Goal: Information Seeking & Learning: Learn about a topic

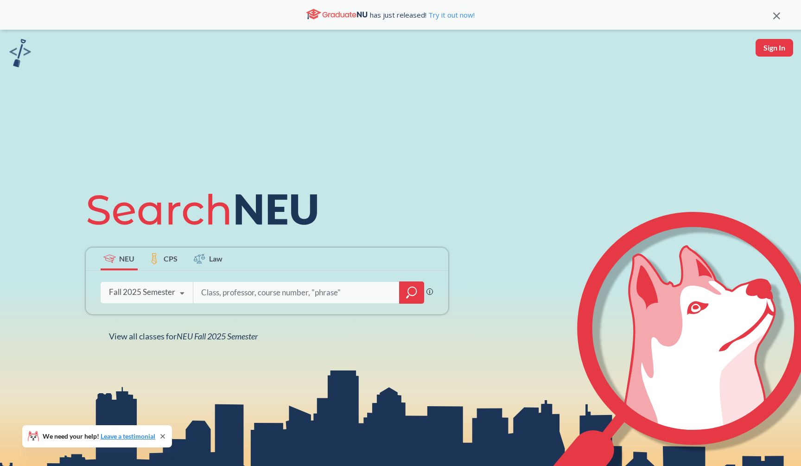
click at [293, 288] on input "search" at bounding box center [296, 292] width 193 height 19
type input "geometry"
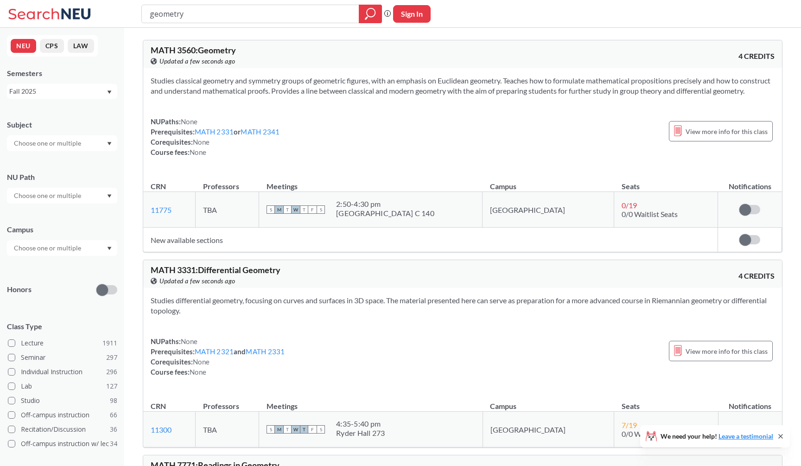
click at [423, 92] on section "Studies classical geometry and symmetry groups of geometric figures, with an em…" at bounding box center [463, 86] width 624 height 20
click at [427, 88] on section "Studies classical geometry and symmetry groups of geometric figures, with an em…" at bounding box center [463, 86] width 624 height 20
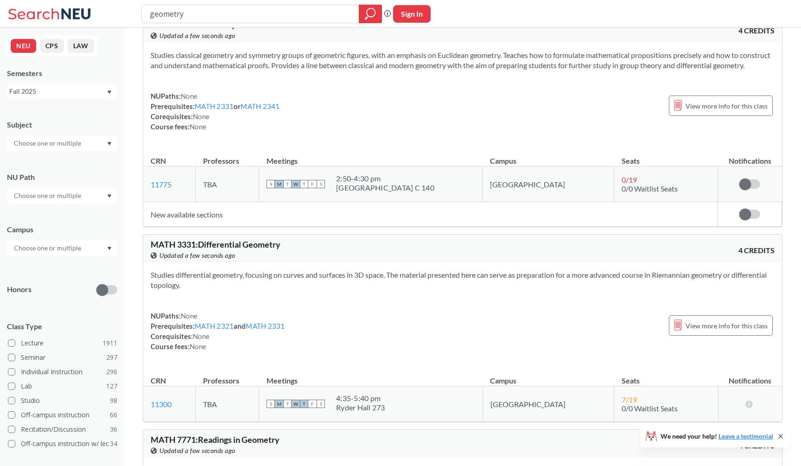
scroll to position [42, 0]
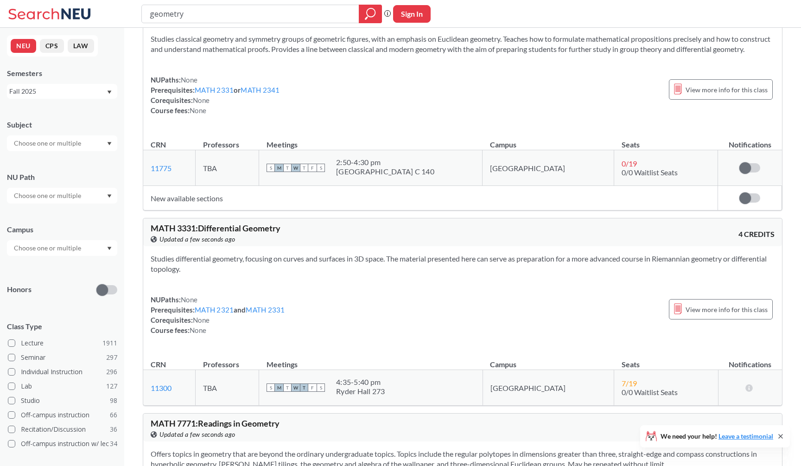
click at [295, 0] on div "geometry Phrase search guarantees the exact search appears in the results. Ex. …" at bounding box center [400, 14] width 801 height 28
click at [293, 7] on input "geometry" at bounding box center [250, 14] width 203 height 16
type input "crypto"
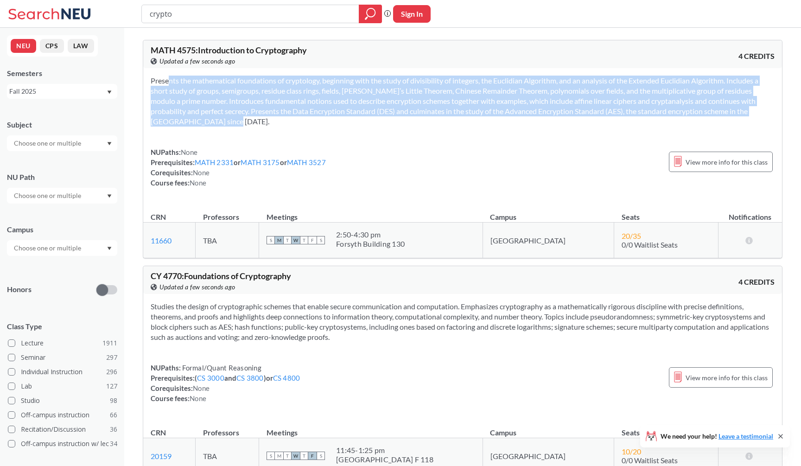
drag, startPoint x: 272, startPoint y: 125, endPoint x: 286, endPoint y: 71, distance: 55.4
click at [286, 71] on div "Presents the mathematical foundations of cryptology, beginning with the study o…" at bounding box center [462, 135] width 638 height 134
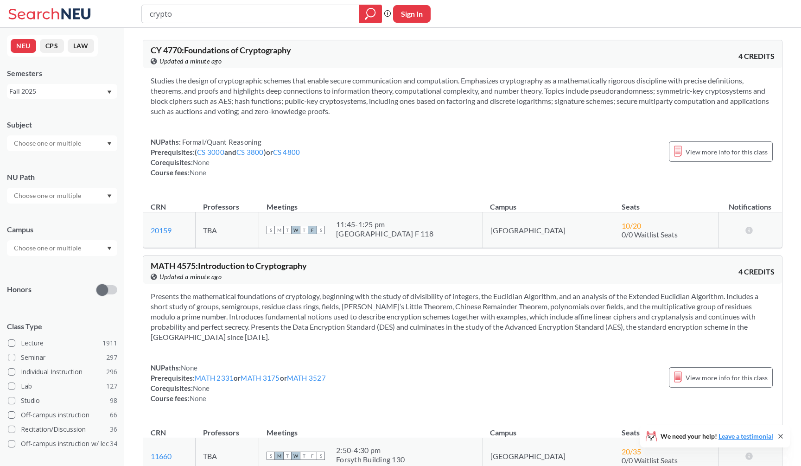
click at [448, 62] on div "View this course on Banner. Updated a minute ago" at bounding box center [307, 61] width 312 height 10
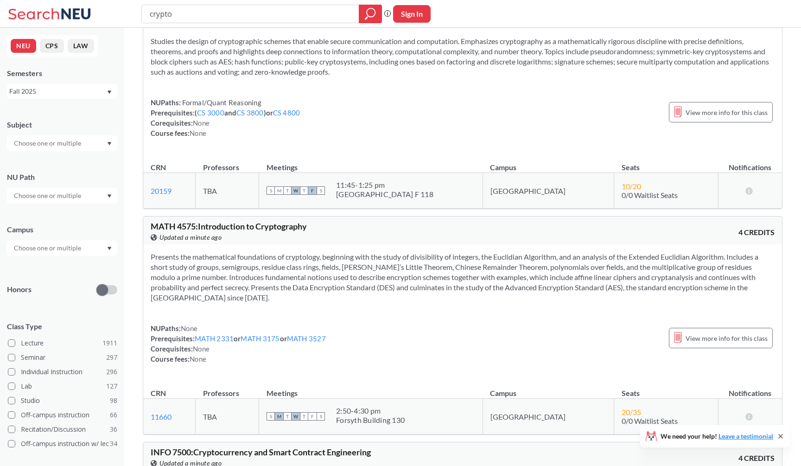
scroll to position [41, 0]
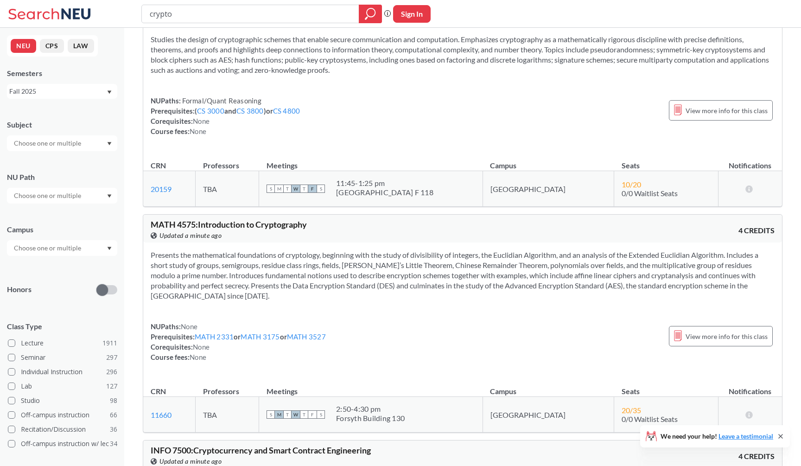
click at [437, 126] on div "NUPaths: Formal/Quant Reasoning Prerequisites: ( CS 3000 and CS 3800 ) or CS 48…" at bounding box center [463, 115] width 624 height 41
click at [441, 120] on div "NUPaths: Formal/Quant Reasoning Prerequisites: ( CS 3000 and CS 3800 ) or CS 48…" at bounding box center [463, 115] width 624 height 41
